Goal: Task Accomplishment & Management: Complete application form

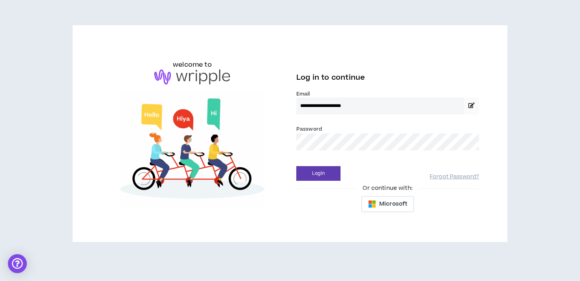
click at [296, 166] on button "Login" at bounding box center [318, 173] width 44 height 15
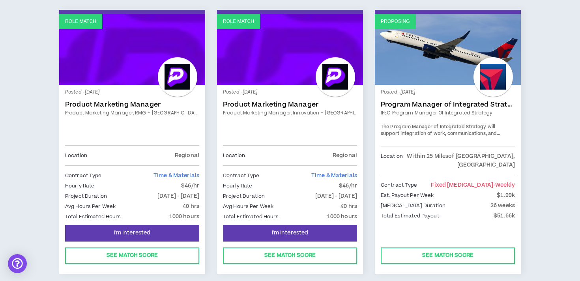
scroll to position [760, 0]
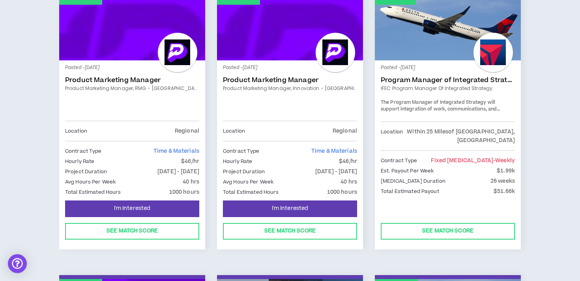
click at [432, 36] on link "Proposing" at bounding box center [448, 24] width 146 height 71
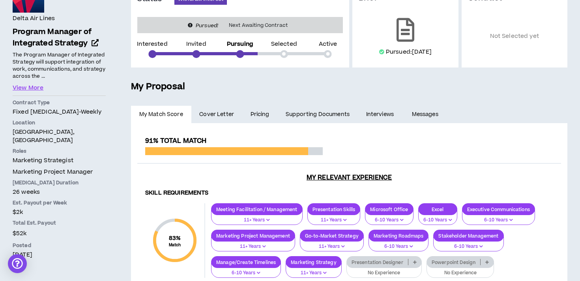
scroll to position [92, 0]
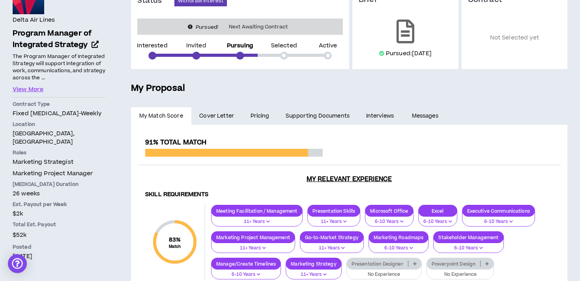
click at [224, 116] on span "Cover Letter" at bounding box center [216, 116] width 35 height 9
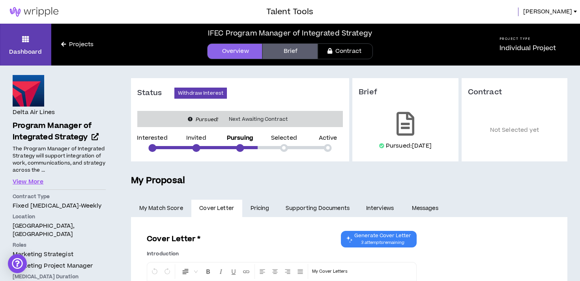
click at [256, 205] on link "Pricing" at bounding box center [260, 208] width 36 height 17
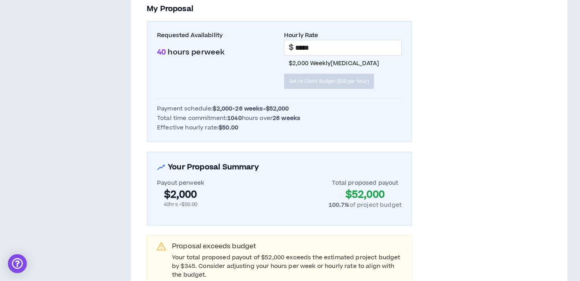
scroll to position [461, 0]
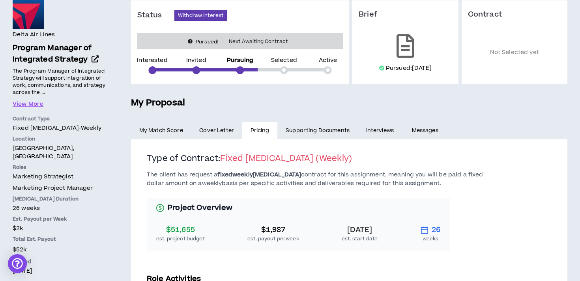
click at [336, 127] on link "Supporting Documents" at bounding box center [317, 130] width 80 height 17
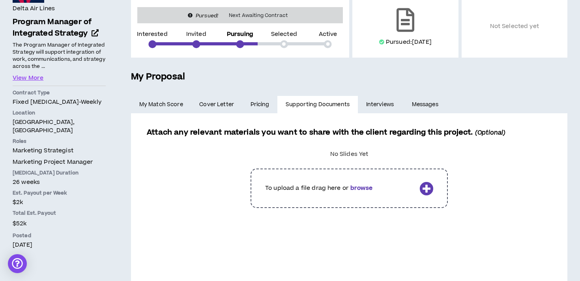
scroll to position [126, 0]
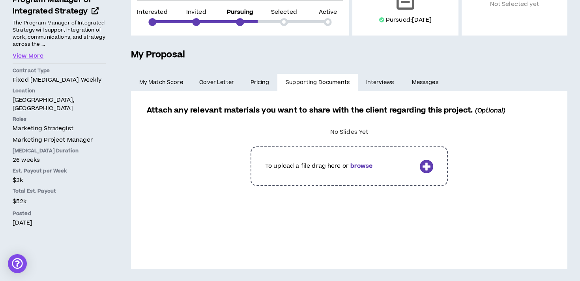
click at [380, 82] on link "Interviews" at bounding box center [381, 82] width 46 height 17
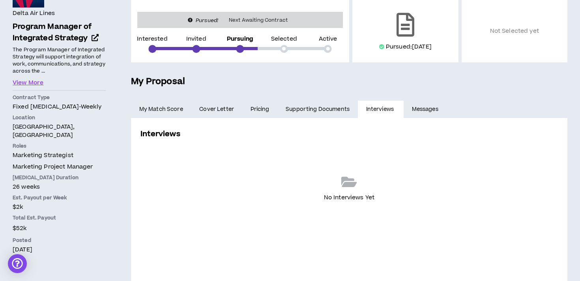
scroll to position [101, 0]
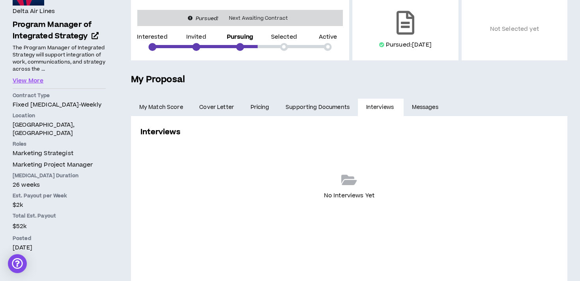
click at [416, 103] on link "Messages" at bounding box center [426, 107] width 45 height 17
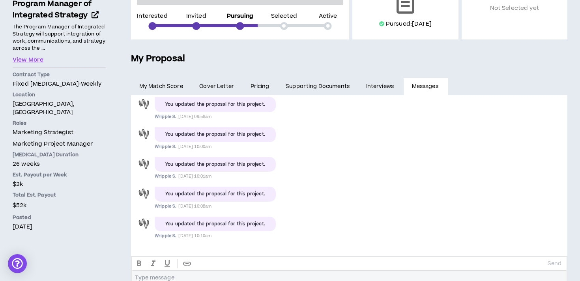
scroll to position [148, 0]
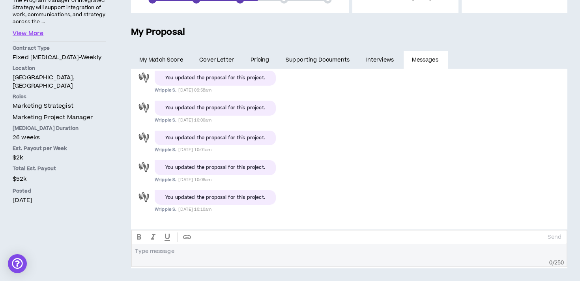
click at [296, 252] on div at bounding box center [349, 251] width 428 height 7
